Goal: Task Accomplishment & Management: Complete application form

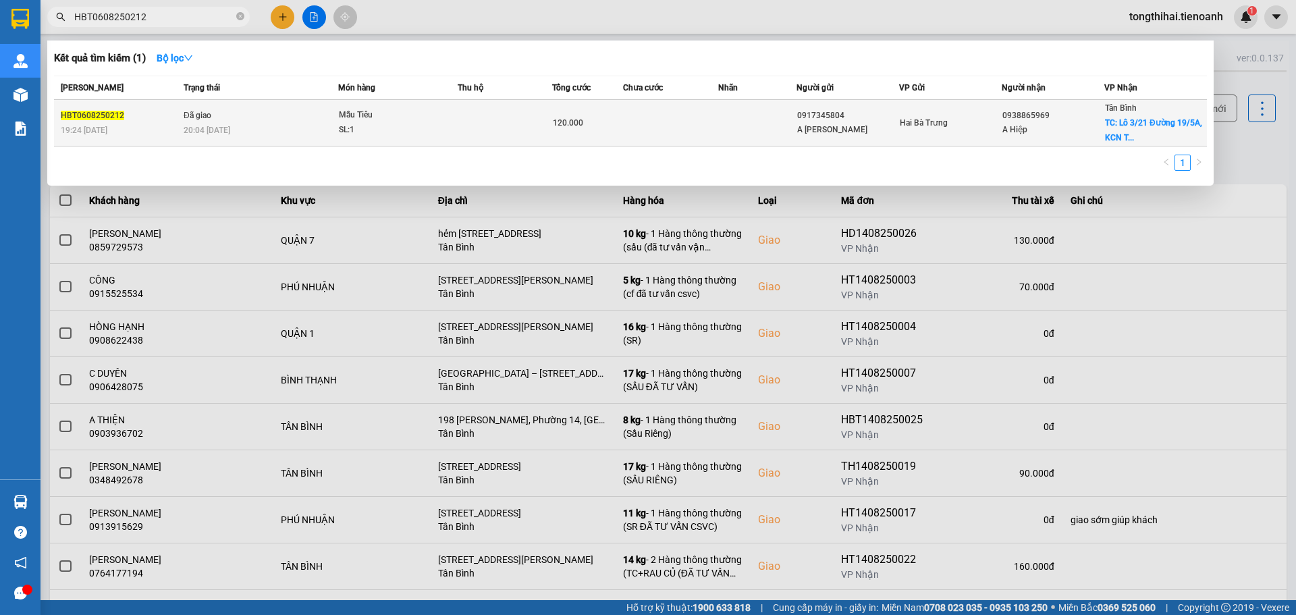
click at [500, 125] on td at bounding box center [505, 123] width 95 height 47
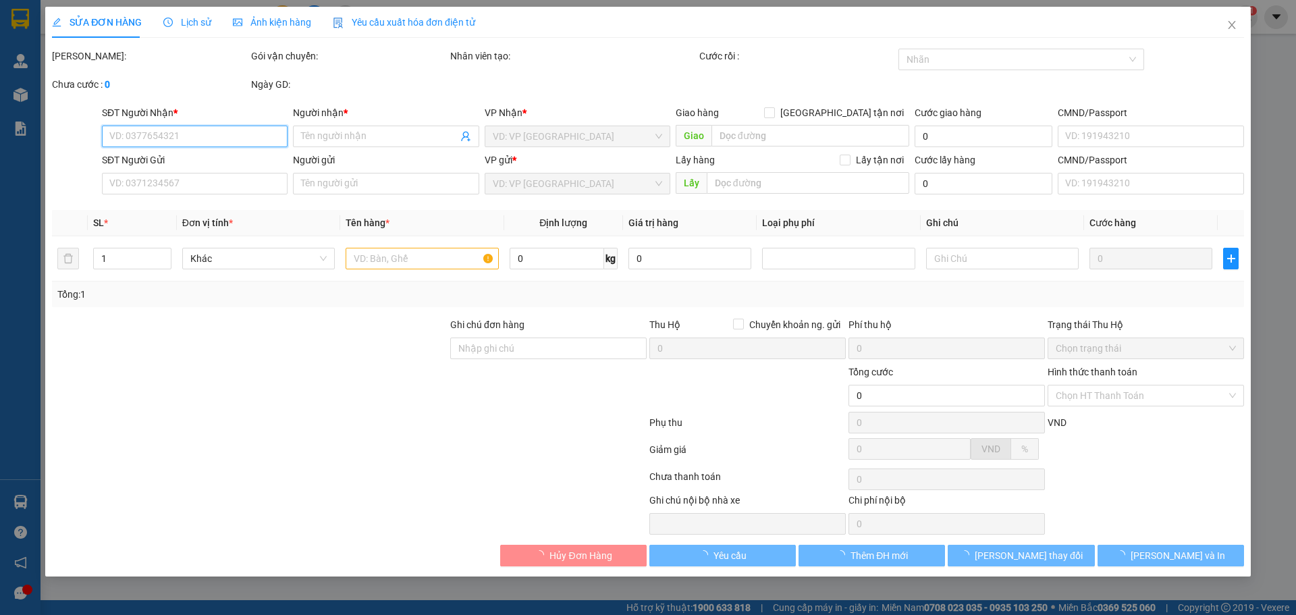
type input "0938865969"
type input "A Hiệp"
checkbox input "true"
type input "Lô 3/21 Đường 19/5A, [GEOGRAPHIC_DATA], P, [GEOGRAPHIC_DATA], [GEOGRAPHIC_DATA]…"
type input "50.000"
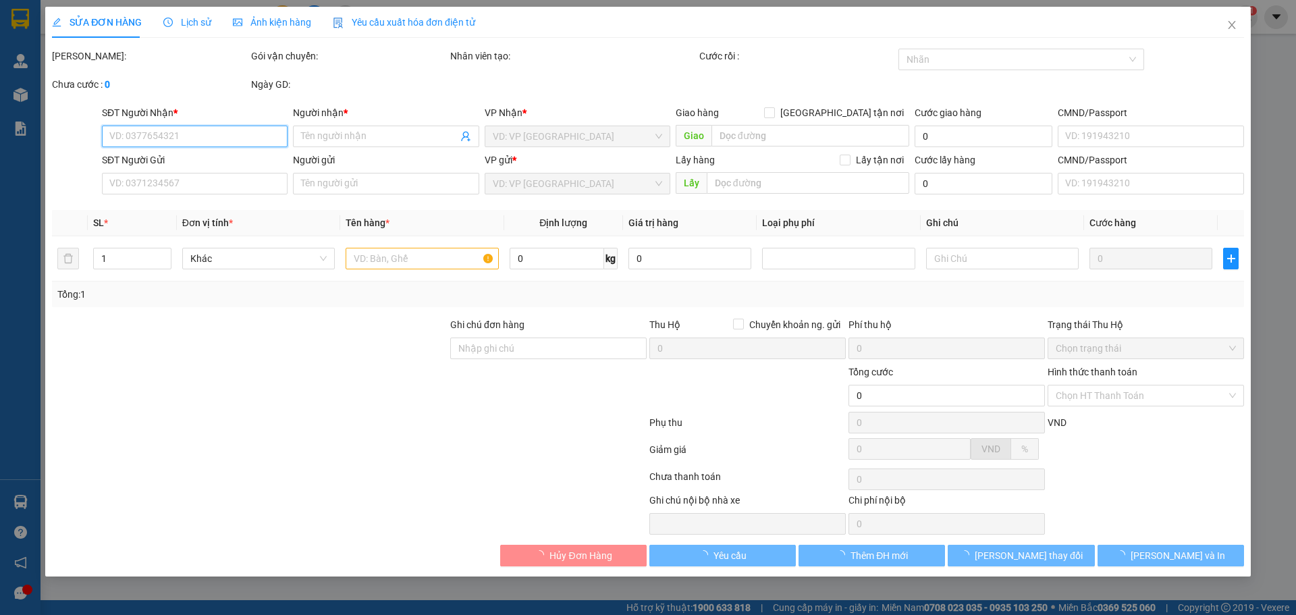
type input "250605504"
type input "0917345804"
type input "A [PERSON_NAME]"
type input "240624709"
type input "K3H1UNRK8K7Z"
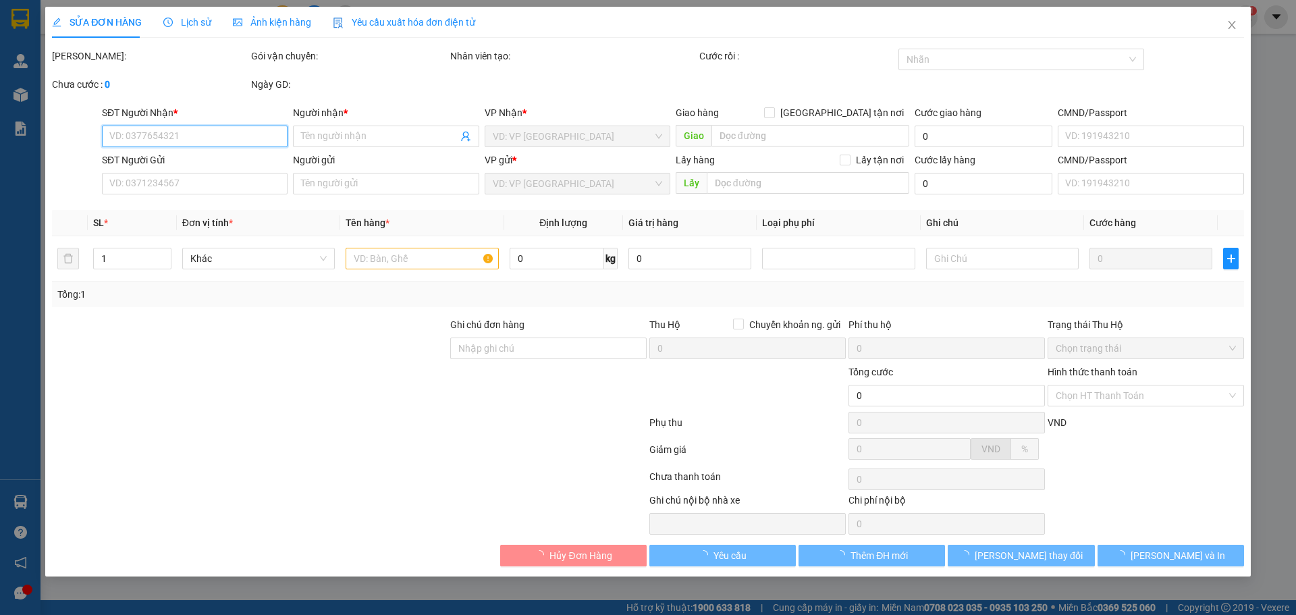
type input "120.000"
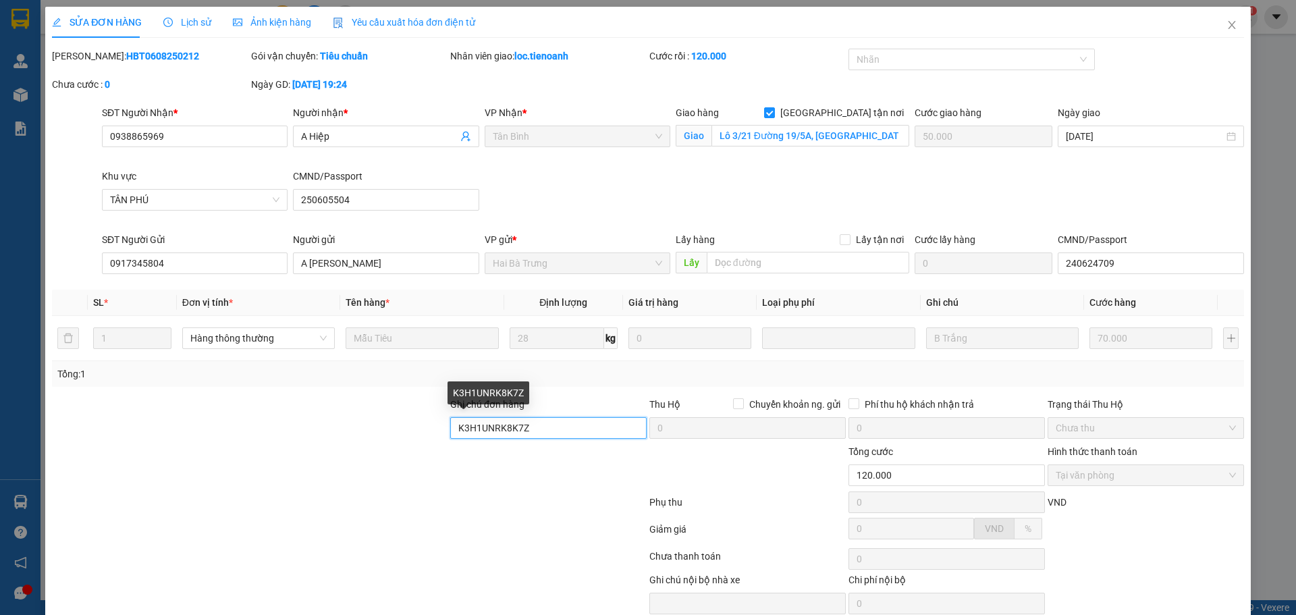
click at [537, 431] on input "K3H1UNRK8K7Z" at bounding box center [548, 428] width 196 height 22
drag, startPoint x: 554, startPoint y: 423, endPoint x: 453, endPoint y: 423, distance: 100.6
click at [453, 423] on input "K3H1UNRK8K7Z" at bounding box center [548, 428] width 196 height 22
paste input "ZLHEIE2KREZW"
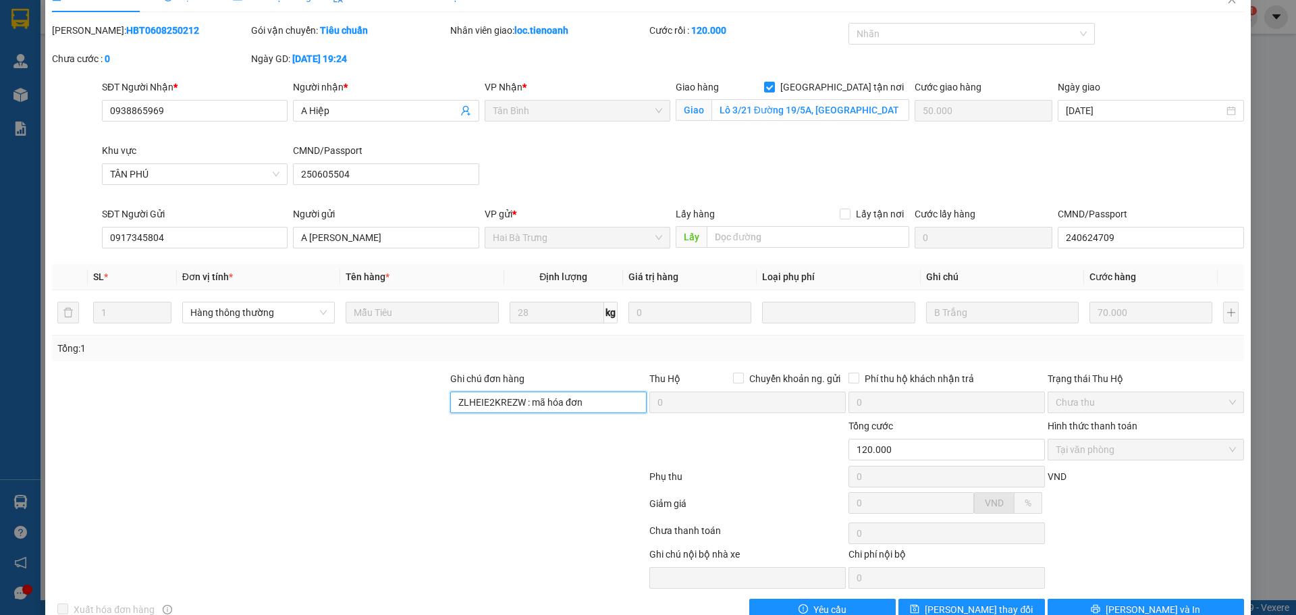
scroll to position [57, 0]
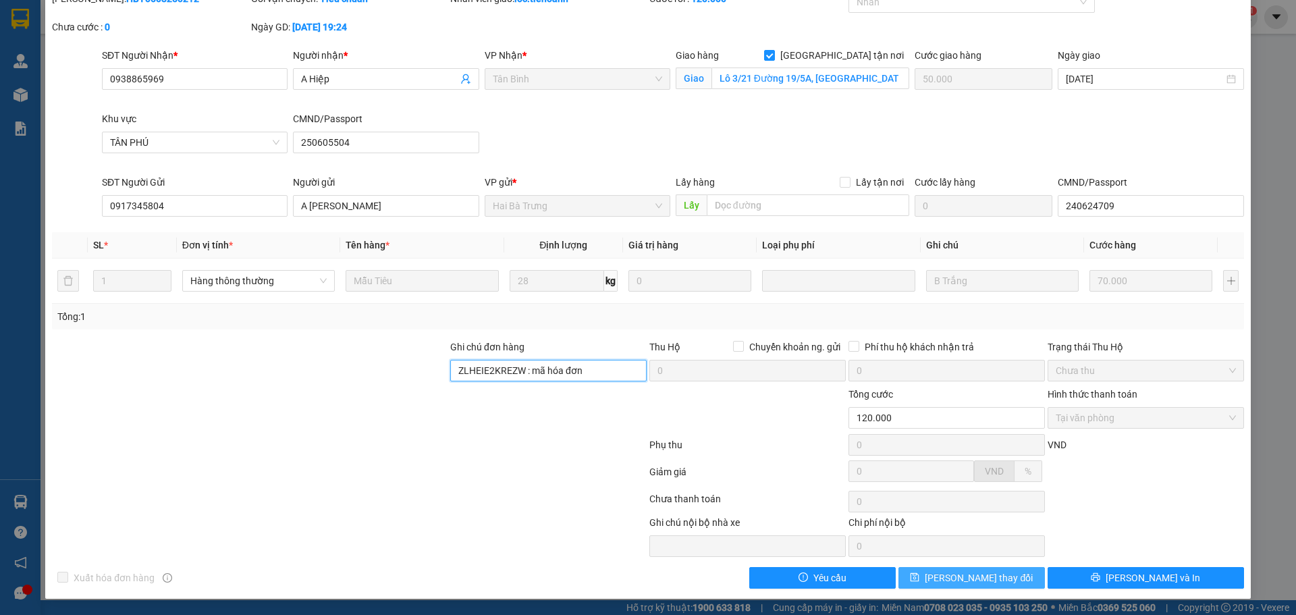
type input "ZLHEIE2KREZW : mã hóa đơn"
click at [967, 571] on span "[PERSON_NAME] thay đổi" at bounding box center [979, 577] width 108 height 15
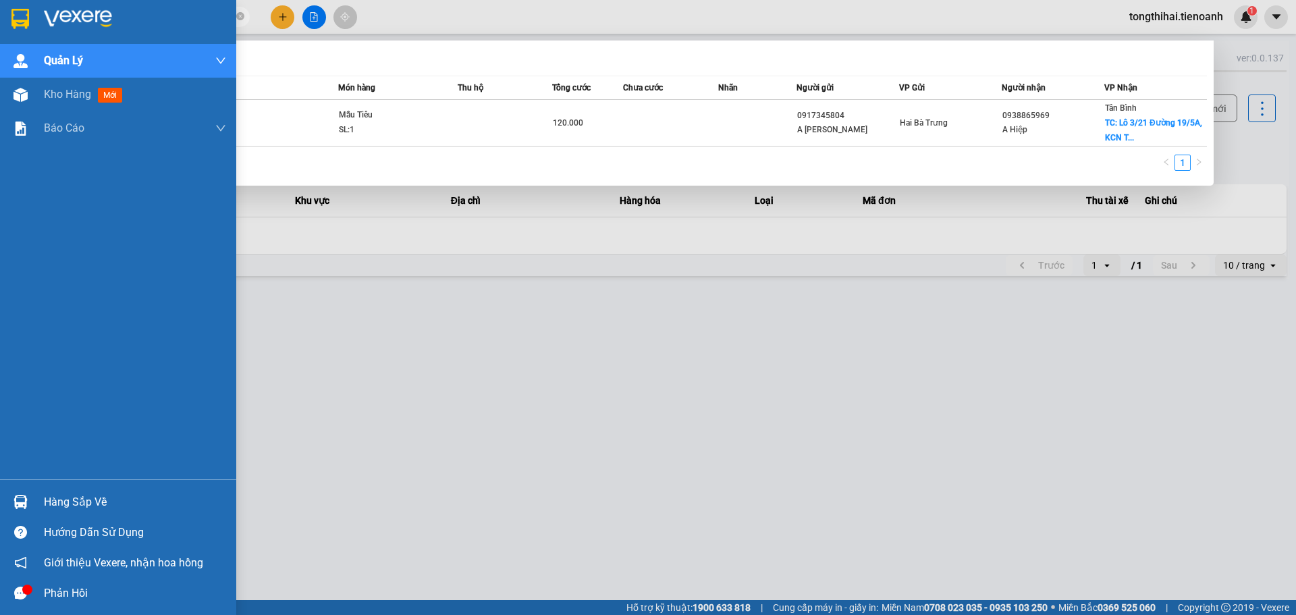
drag, startPoint x: 185, startPoint y: 13, endPoint x: 19, endPoint y: 21, distance: 166.2
click at [19, 21] on section "Kết quả tìm kiếm ( 1 ) Bộ lọc Mã ĐH Trạng thái Món hàng Thu hộ Tổng cước Chưa c…" at bounding box center [648, 307] width 1296 height 615
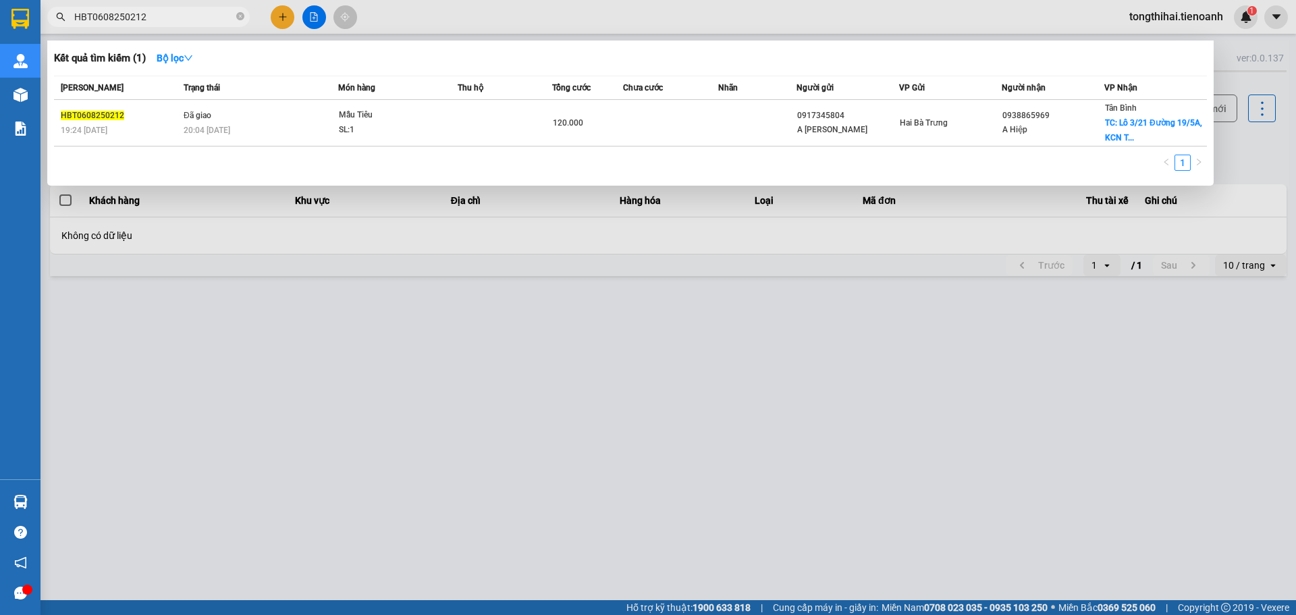
paste input "TB1408250047"
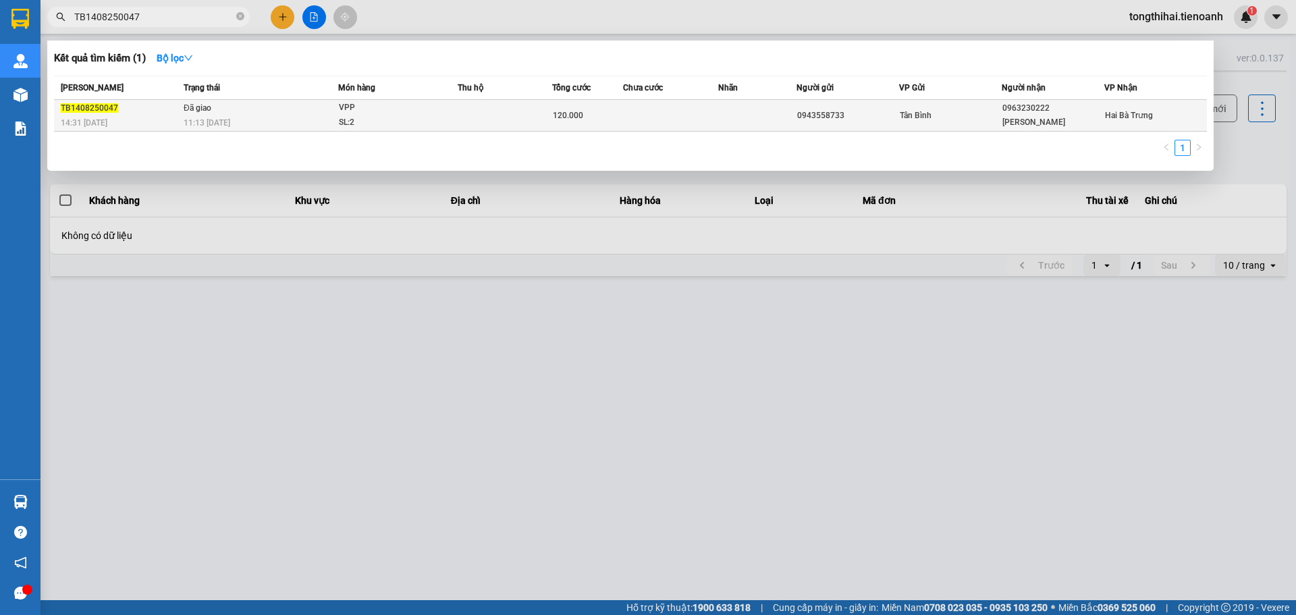
type input "TB1408250047"
click at [591, 121] on div "120.000" at bounding box center [588, 115] width 70 height 15
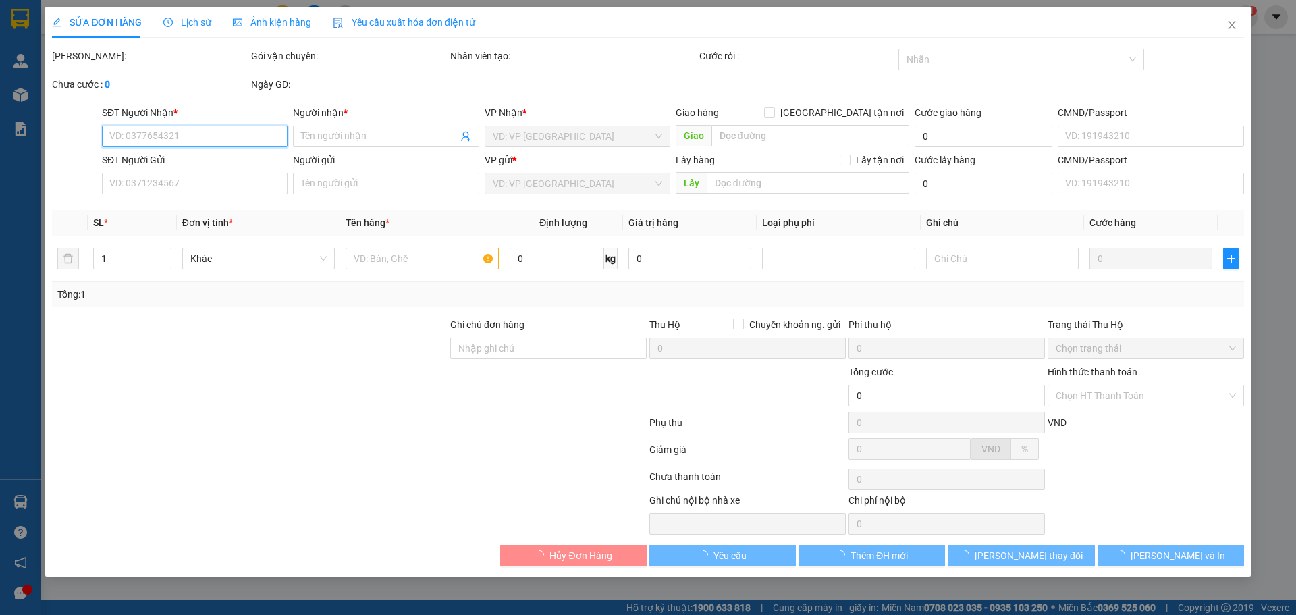
type input "0963230222"
type input "[PERSON_NAME]"
type input "0943558733"
type input "120.000"
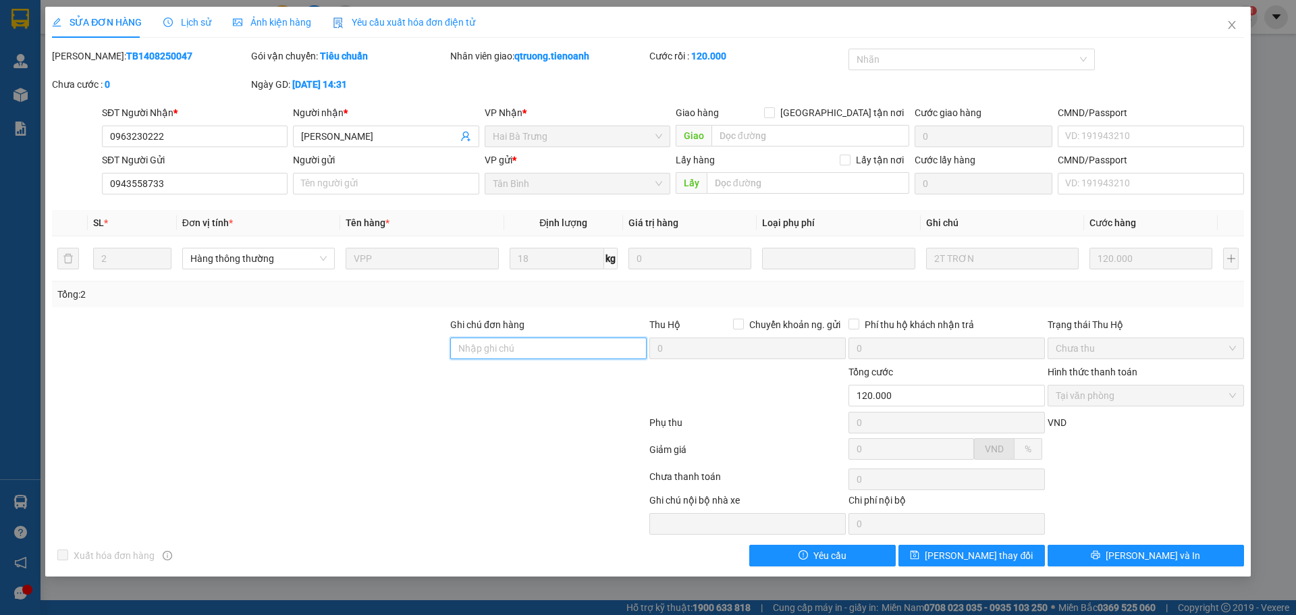
click at [574, 351] on input "Ghi chú đơn hàng" at bounding box center [548, 349] width 196 height 22
paste input "LJH9IA3W013V"
type input "LJH9IA3W013V"
click at [969, 558] on span "[PERSON_NAME] thay đổi" at bounding box center [979, 555] width 108 height 15
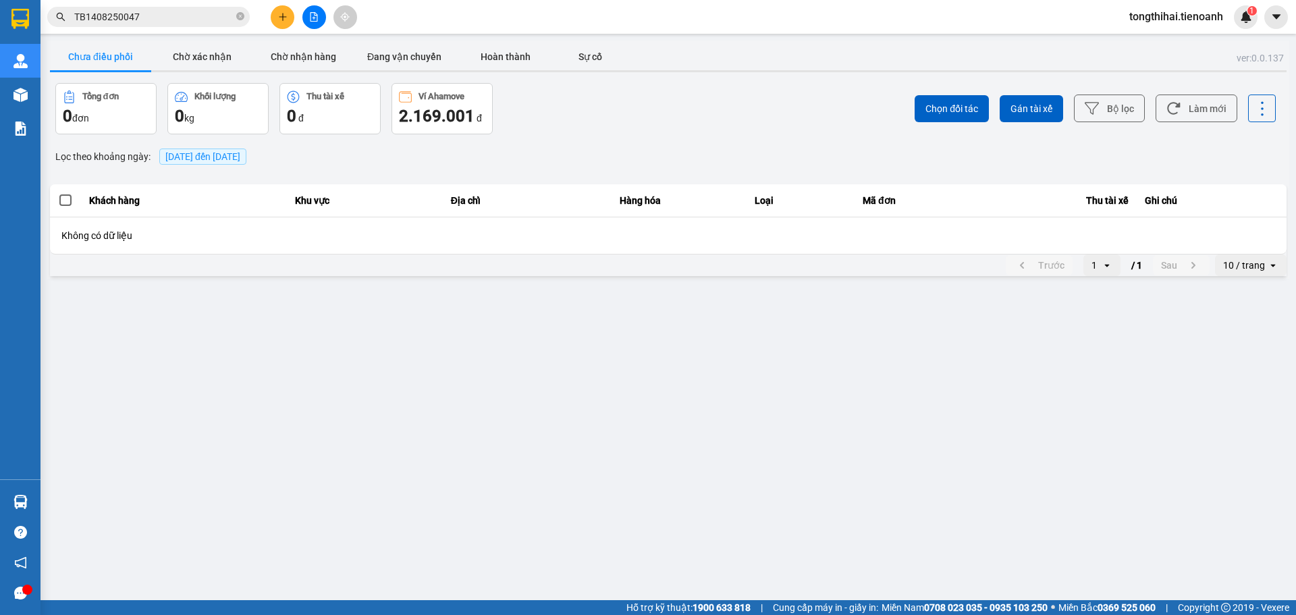
click at [146, 16] on input "TB1408250047" at bounding box center [153, 16] width 159 height 15
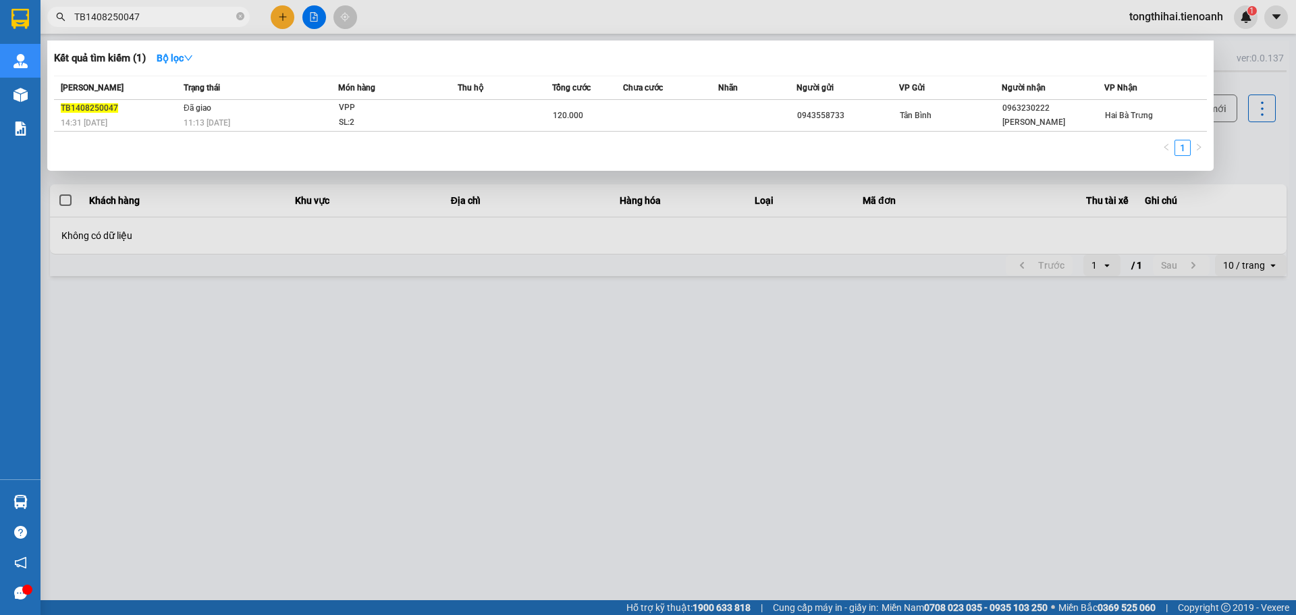
drag, startPoint x: 146, startPoint y: 16, endPoint x: 68, endPoint y: 15, distance: 78.3
click at [68, 15] on span "TB1408250047" at bounding box center [148, 17] width 203 height 20
paste input "153"
type input "TB1408250153"
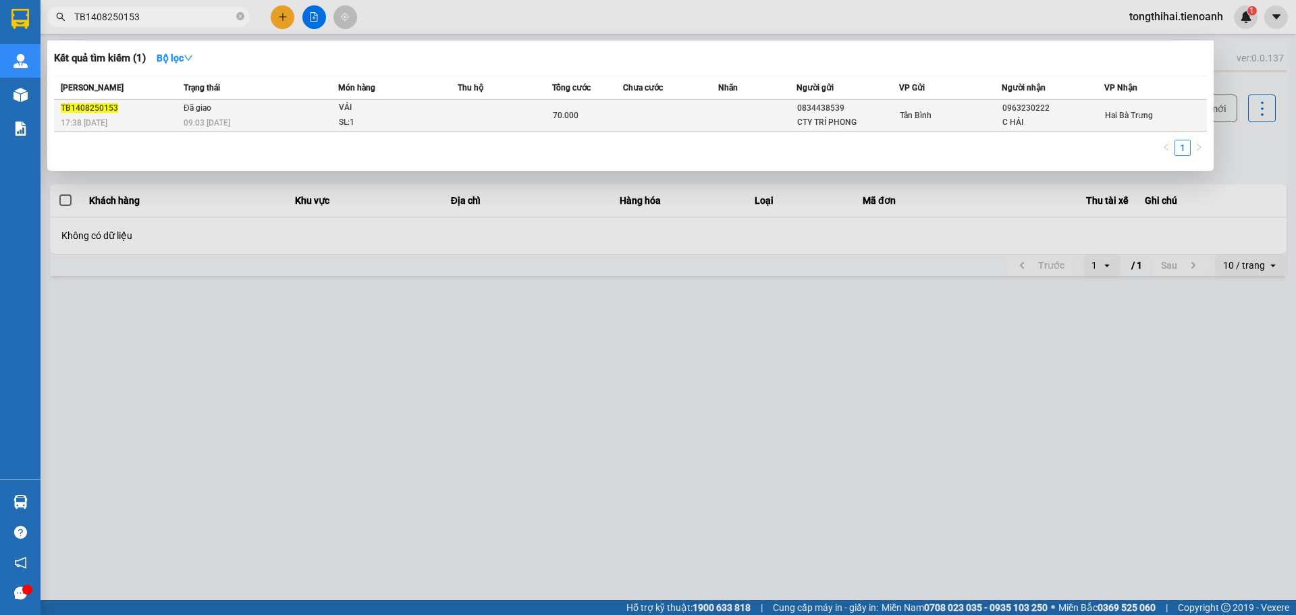
click at [577, 122] on div "70.000" at bounding box center [588, 115] width 70 height 15
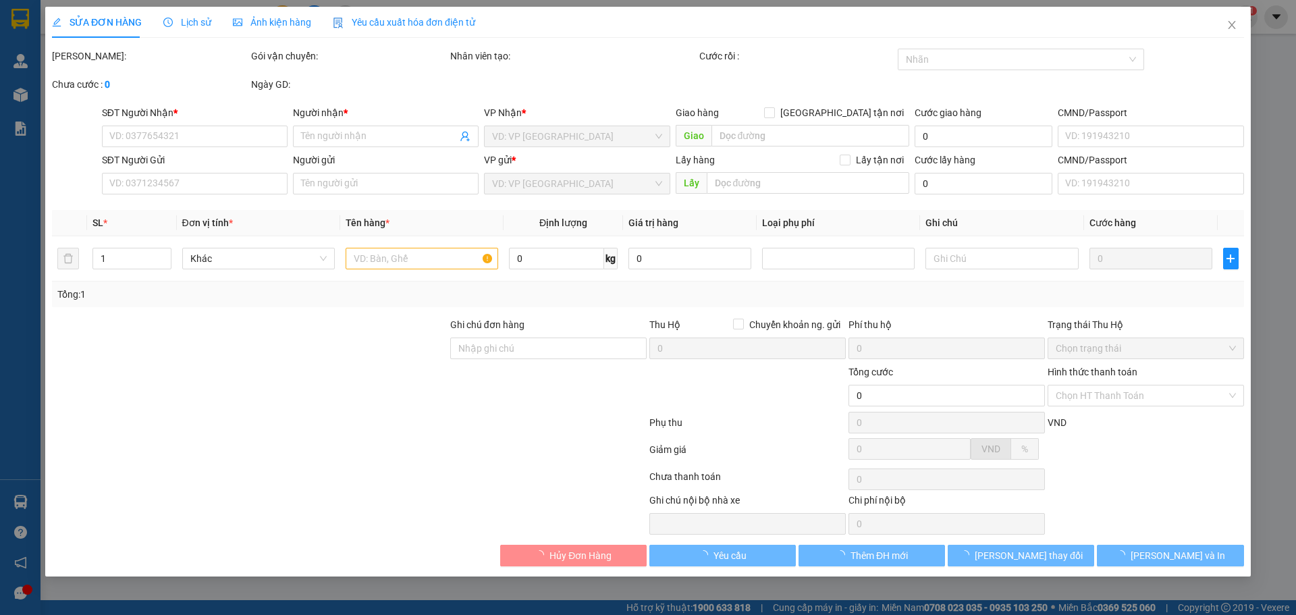
type input "0963230222"
type input "C HẢI"
type input "0834438539"
type input "CTY TRÍ PHONG"
type input "70.000"
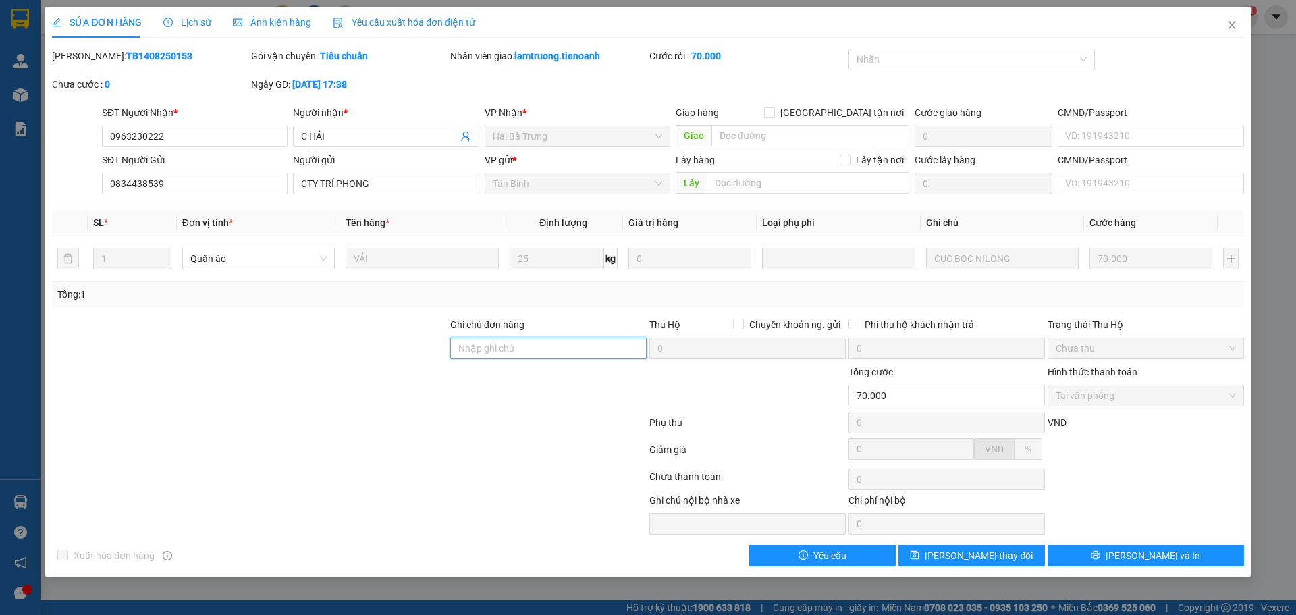
click at [572, 348] on input "Ghi chú đơn hàng" at bounding box center [548, 349] width 196 height 22
paste input "7ZH6IG093V1B"
click at [460, 348] on input "7ZH6IG093V1B" at bounding box center [548, 349] width 196 height 22
type input "hóa đơn : 7ZH6IG093V1B"
click at [952, 556] on span "[PERSON_NAME] thay đổi" at bounding box center [979, 555] width 108 height 15
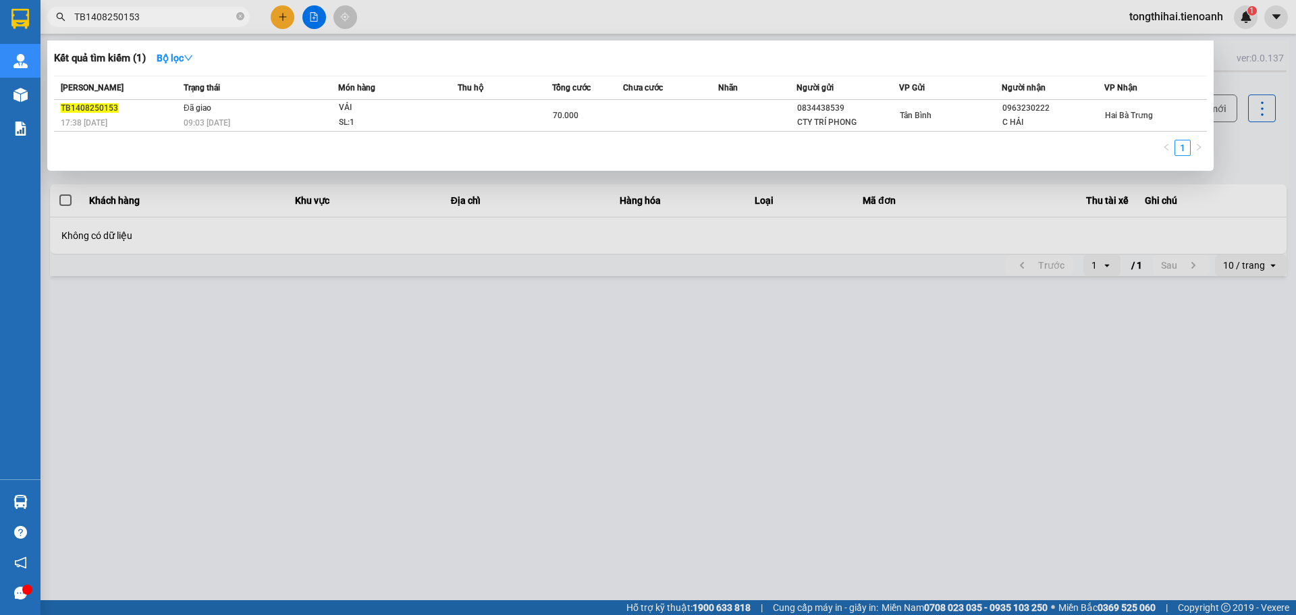
click at [164, 13] on input "TB1408250153" at bounding box center [153, 16] width 159 height 15
paste input "TB1408250070"
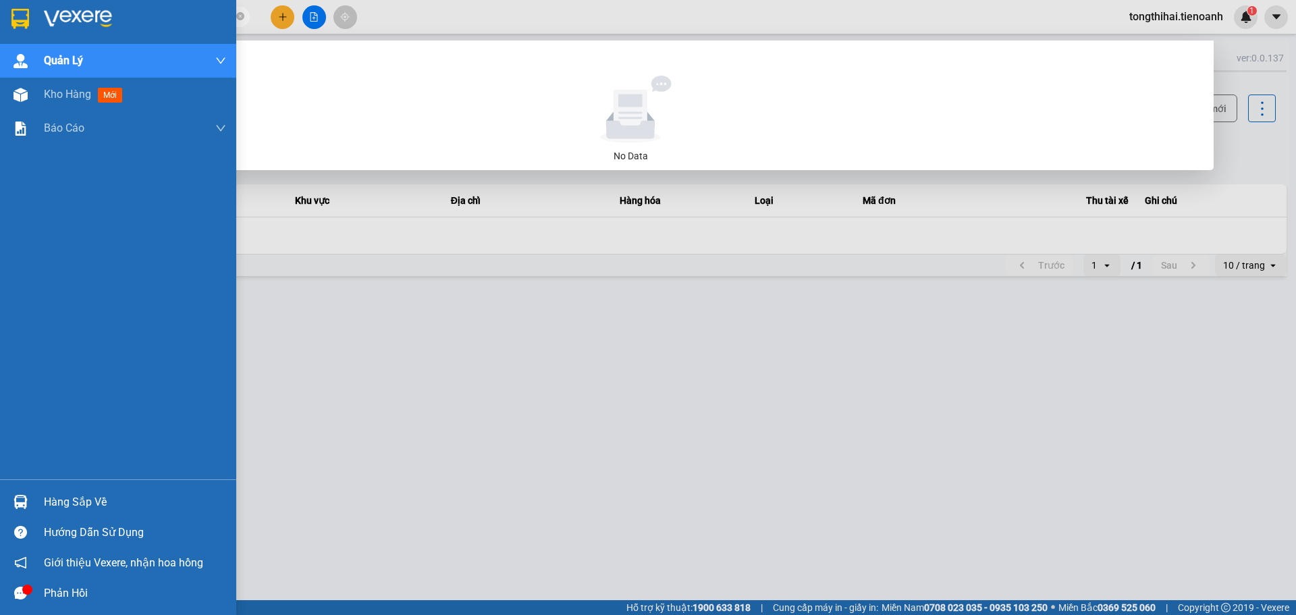
drag, startPoint x: 212, startPoint y: 18, endPoint x: 26, endPoint y: 16, distance: 186.3
click at [26, 16] on section "Kết quả tìm kiếm ( 0 ) Bộ lọc No Data TB1408250153TB1408250070 tongthihai.tieno…" at bounding box center [648, 307] width 1296 height 615
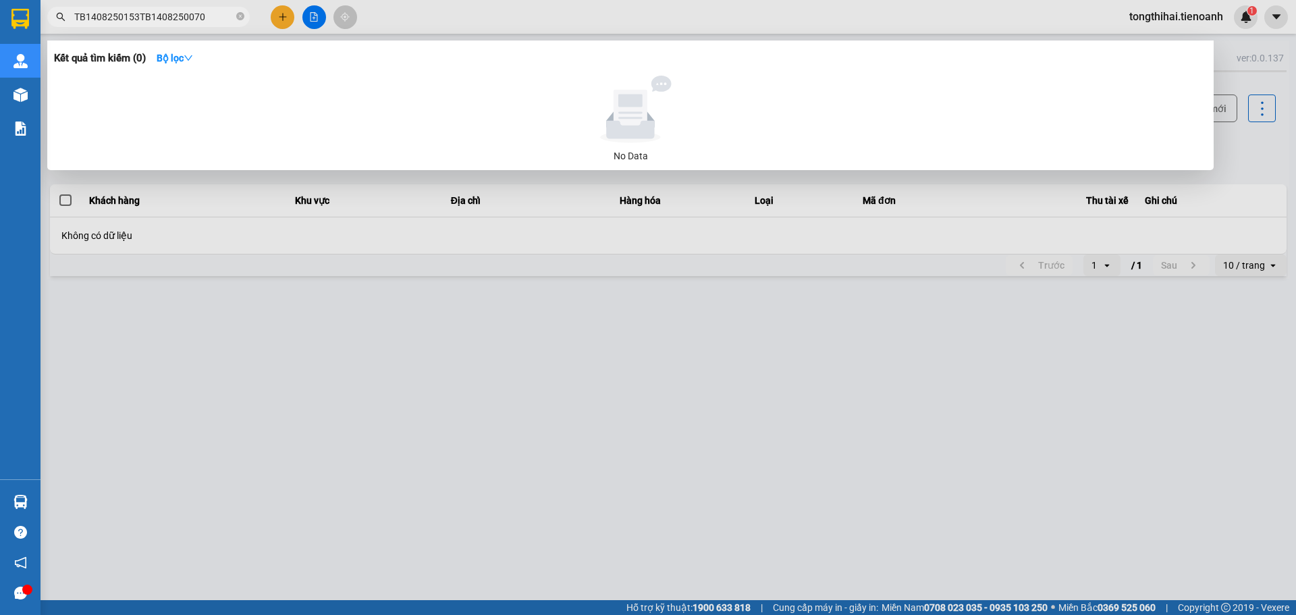
paste input "text"
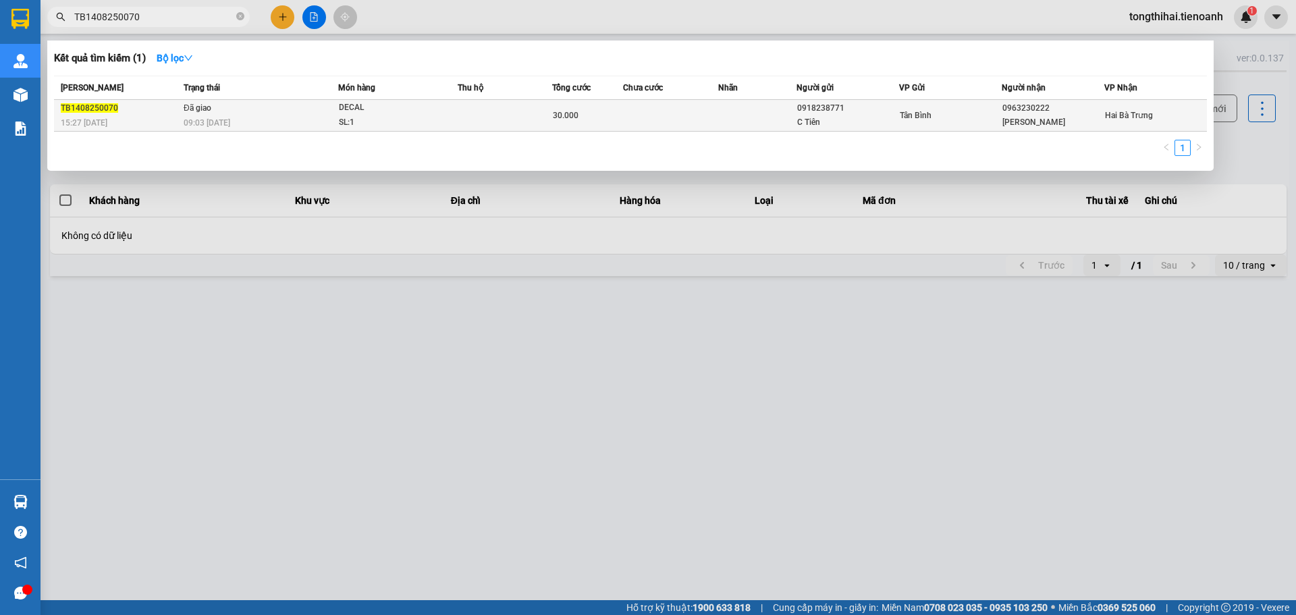
type input "TB1408250070"
click at [269, 113] on td "Đã giao 09:03 [DATE]" at bounding box center [259, 116] width 158 height 32
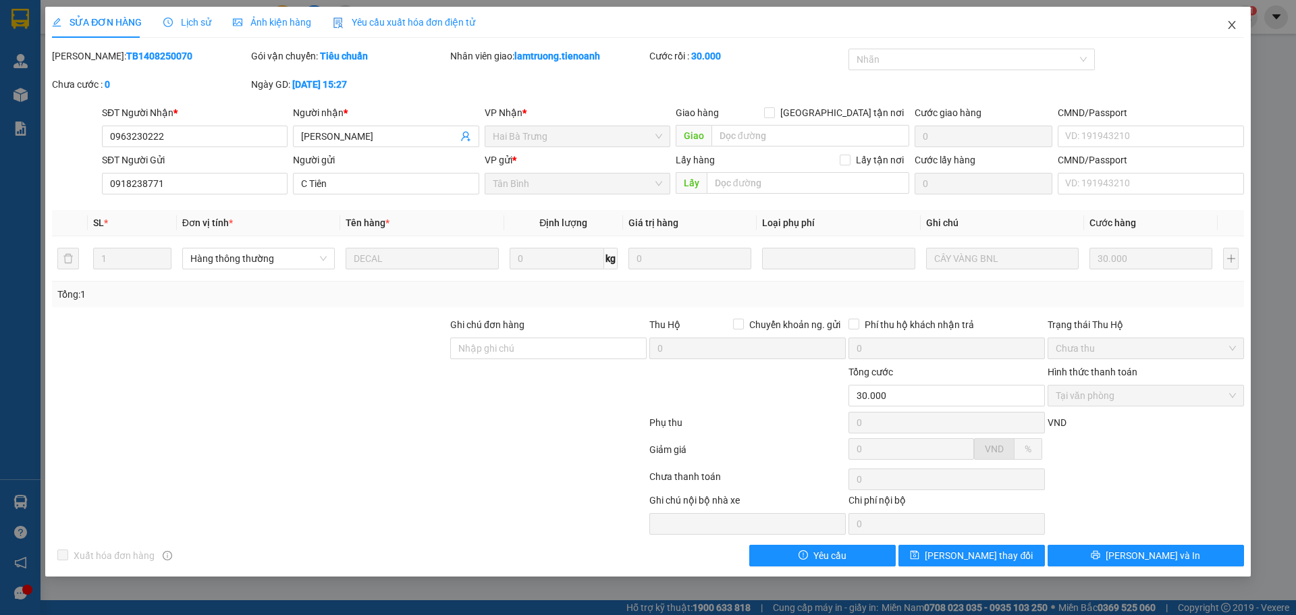
click at [1232, 24] on icon "close" at bounding box center [1231, 25] width 11 height 11
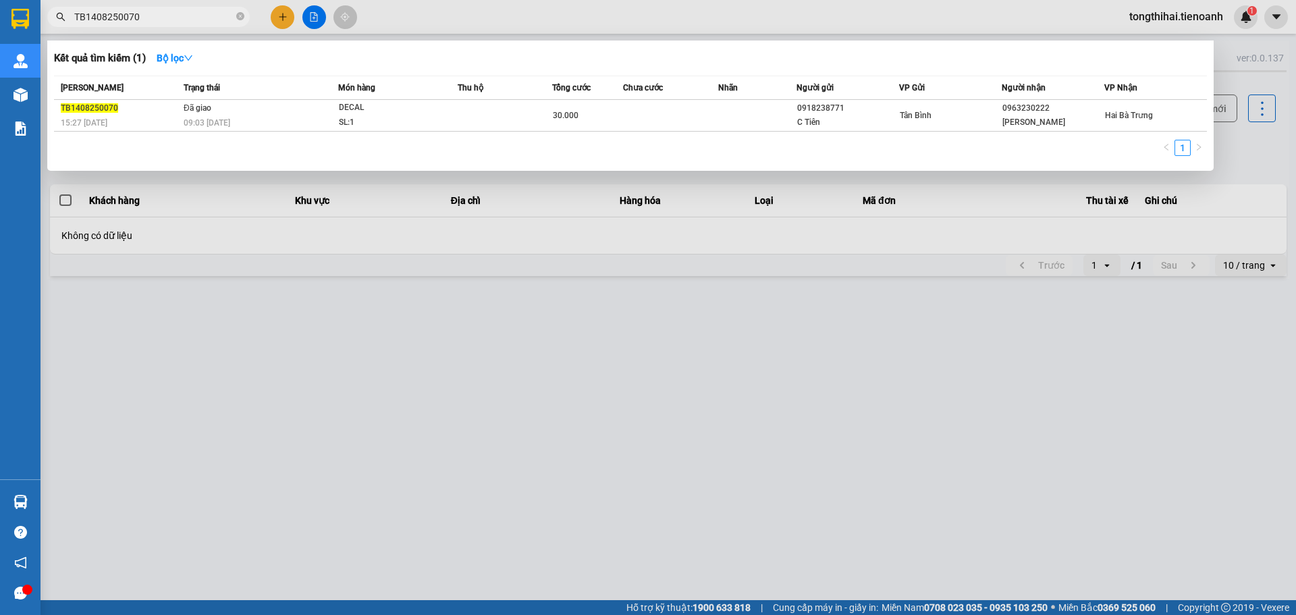
click at [173, 20] on input "TB1408250070" at bounding box center [153, 16] width 159 height 15
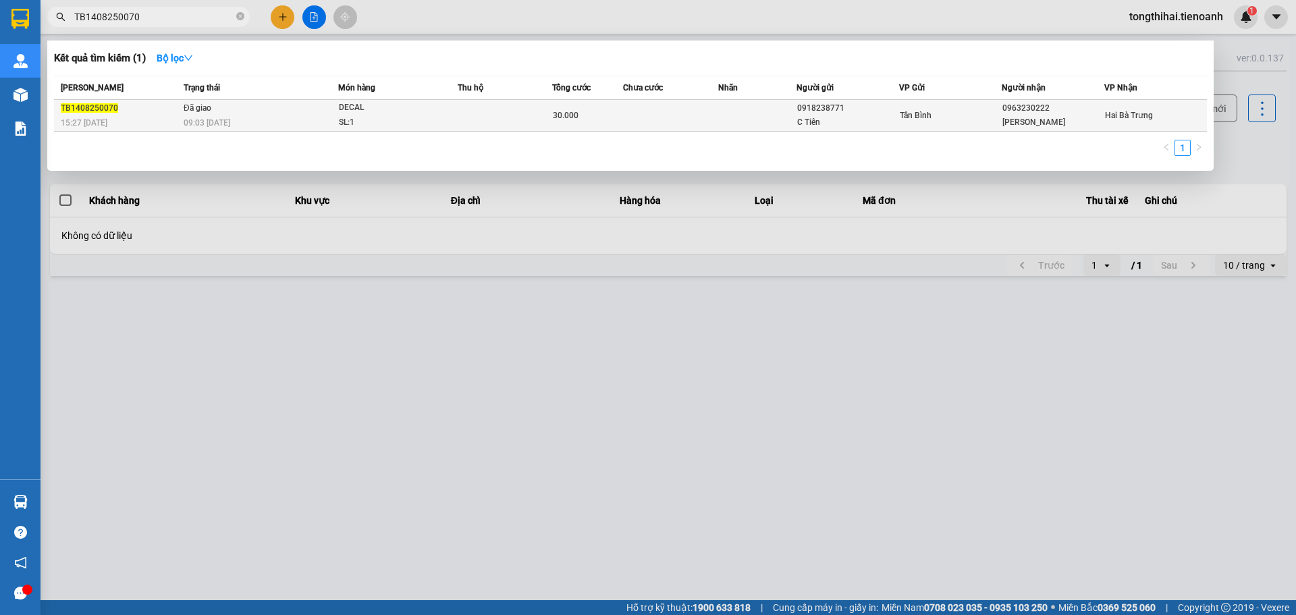
click at [566, 117] on span "30.000" at bounding box center [566, 115] width 26 height 9
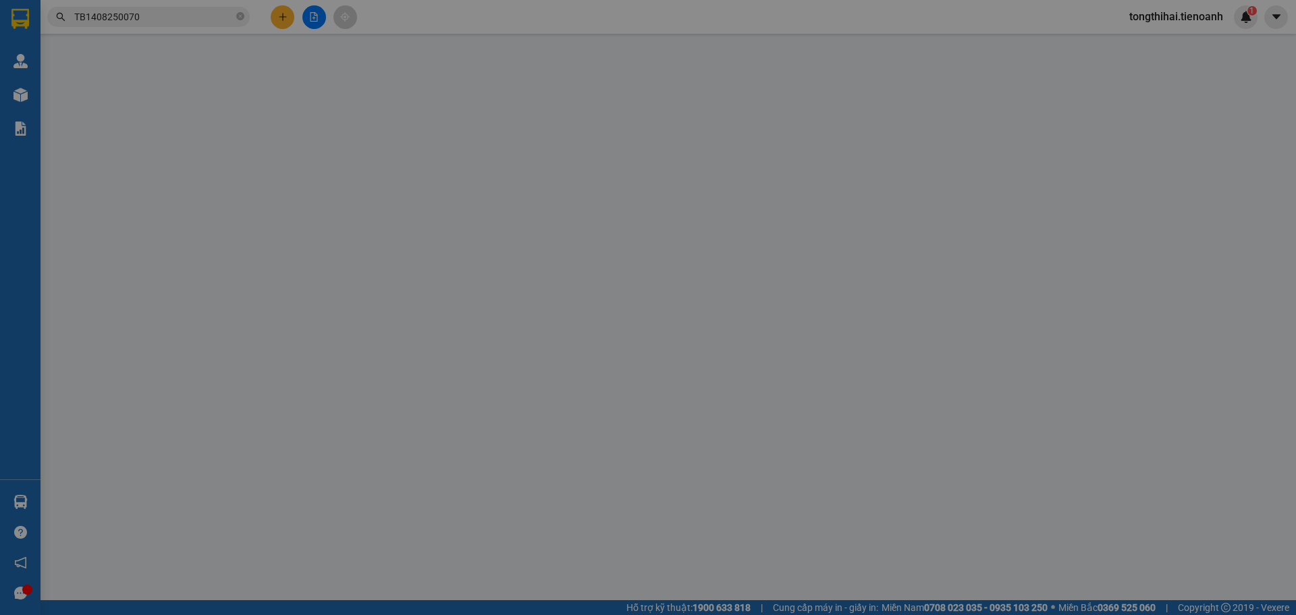
type input "0963230222"
type input "[PERSON_NAME]"
type input "0918238771"
type input "C Tiên"
type input "30.000"
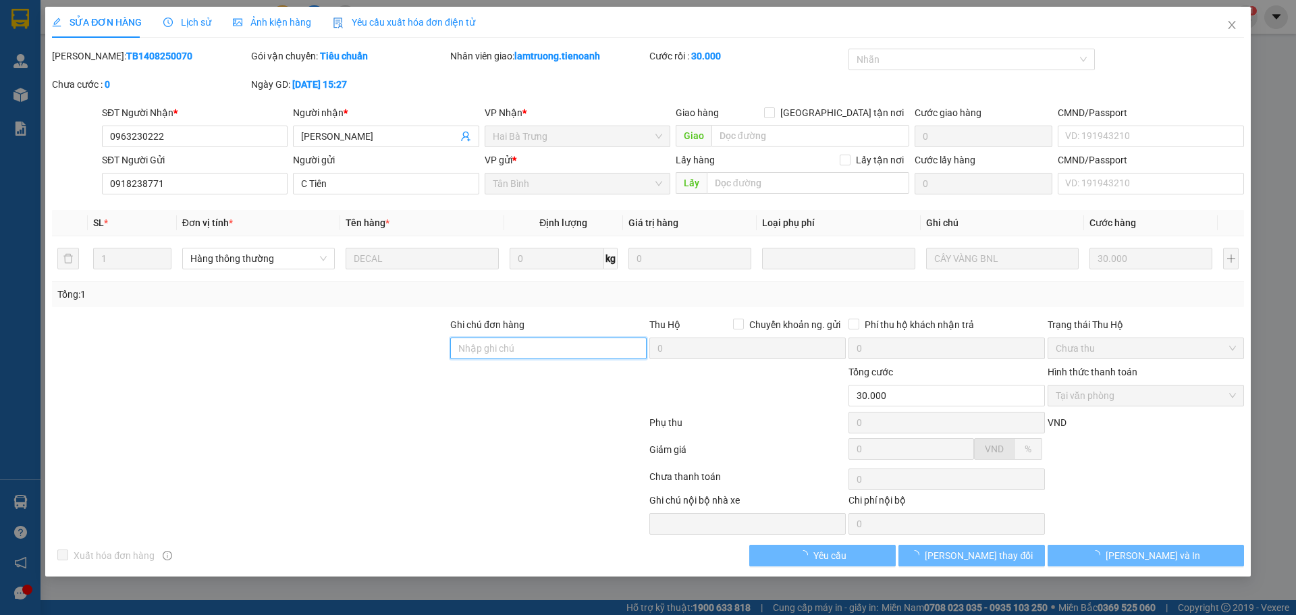
click at [585, 346] on input "Ghi chú đơn hàng" at bounding box center [548, 349] width 196 height 22
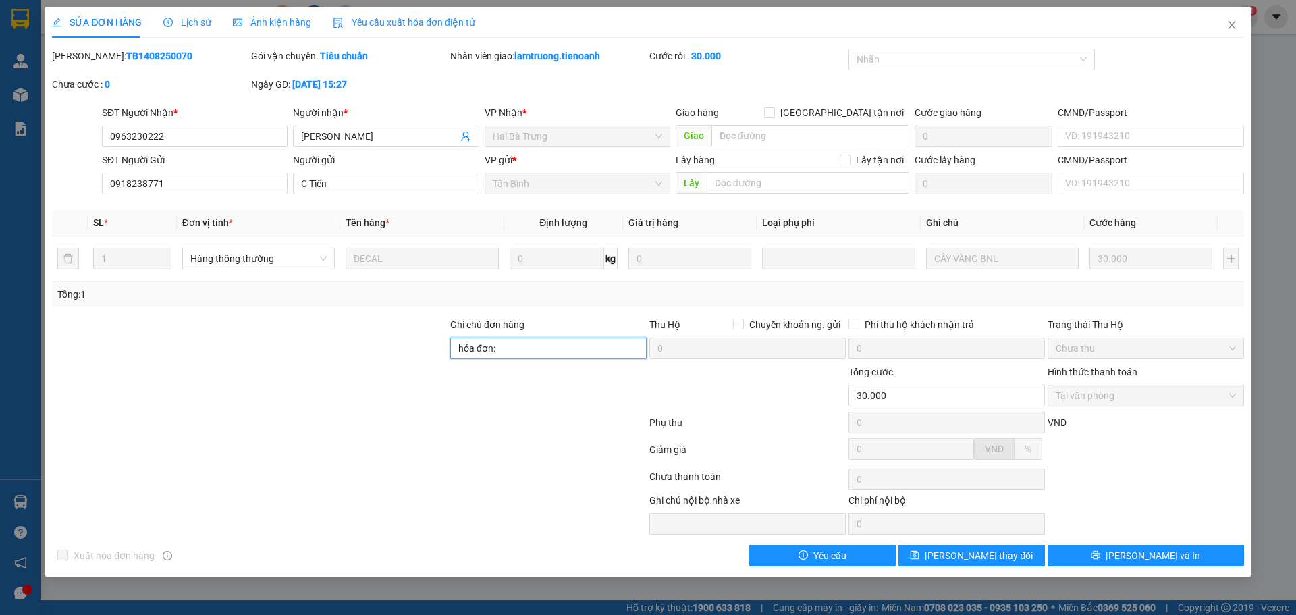
paste input "LJH9IA3WLDB1"
type input "hóa đơn: LJH9IA3WLDB1"
click at [956, 551] on span "[PERSON_NAME] thay đổi" at bounding box center [979, 555] width 108 height 15
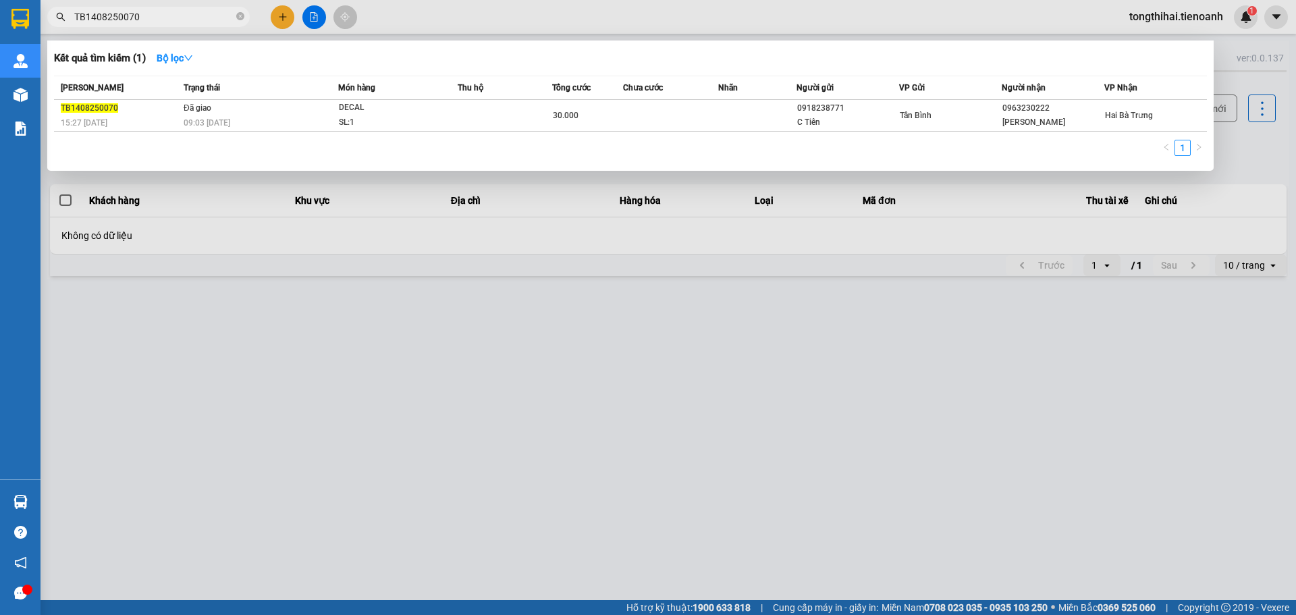
click at [142, 11] on input "TB1408250070" at bounding box center [153, 16] width 159 height 15
drag, startPoint x: 148, startPoint y: 10, endPoint x: 46, endPoint y: 13, distance: 102.0
click at [46, 13] on div "TB1408250070" at bounding box center [131, 17] width 263 height 20
paste input "D1408250045"
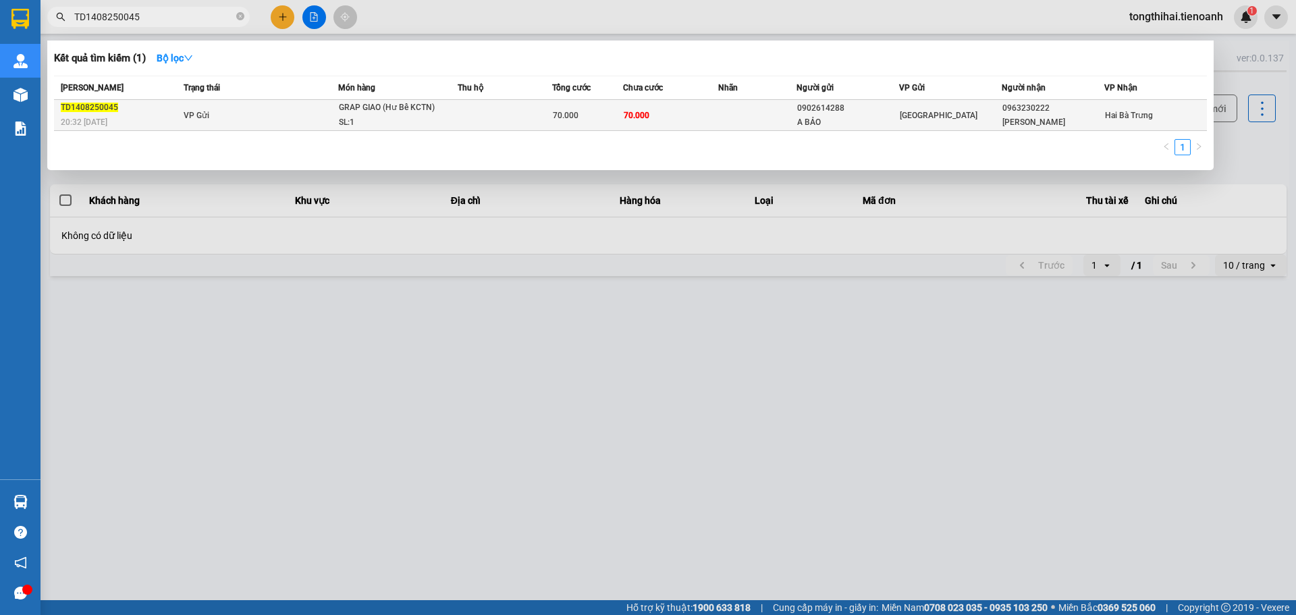
type input "TD1408250045"
click at [701, 111] on td "70.000" at bounding box center [670, 115] width 95 height 31
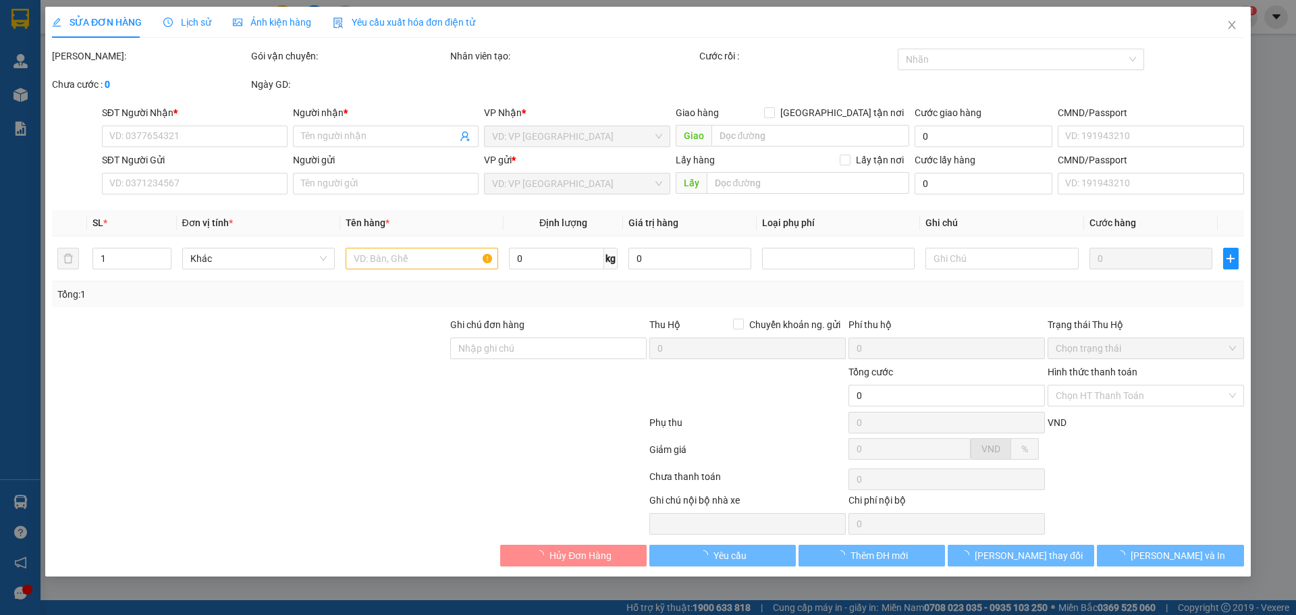
type input "0963230222"
type input "[PERSON_NAME]"
type input "0902614288"
type input "A BẢO"
type input "70.000"
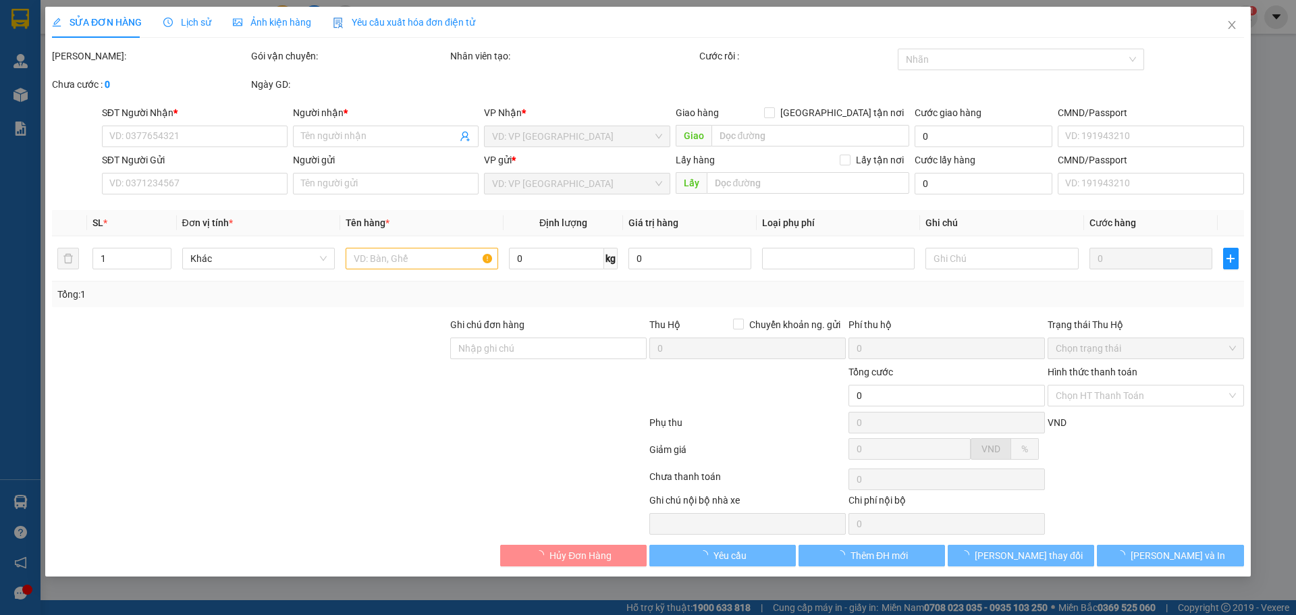
type input "70.000"
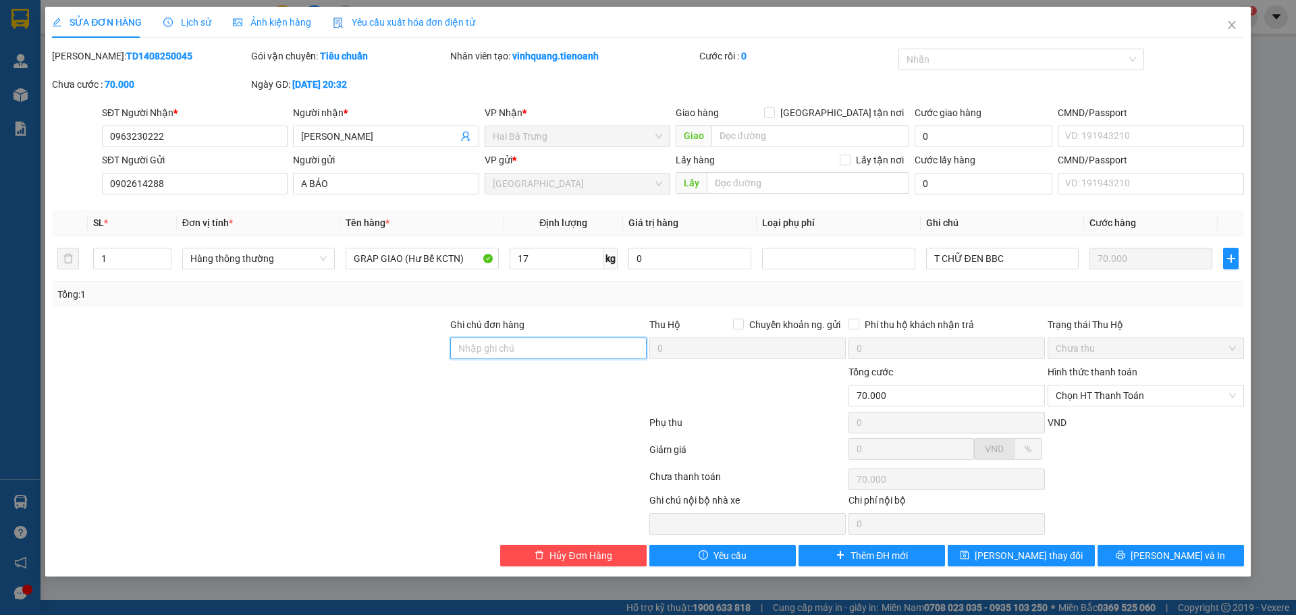
click at [558, 351] on input "Ghi chú đơn hàng" at bounding box center [548, 349] width 196 height 22
paste input "XWHGI_VK7D40"
type input "hóa đơn : XWHGI_VK7D40"
click at [969, 559] on icon "save" at bounding box center [965, 555] width 9 height 9
